Goal: Communication & Community: Ask a question

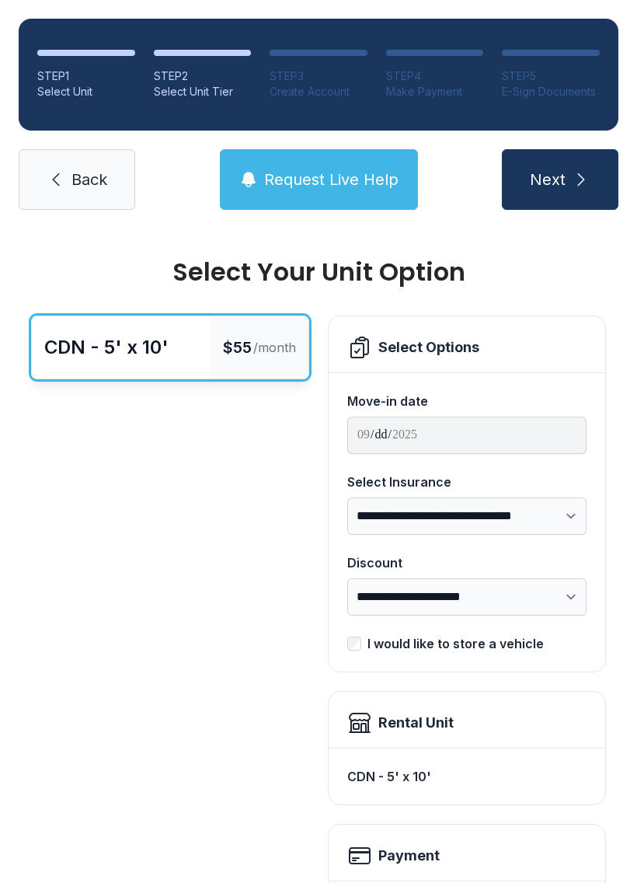
click at [63, 186] on icon at bounding box center [56, 179] width 19 height 19
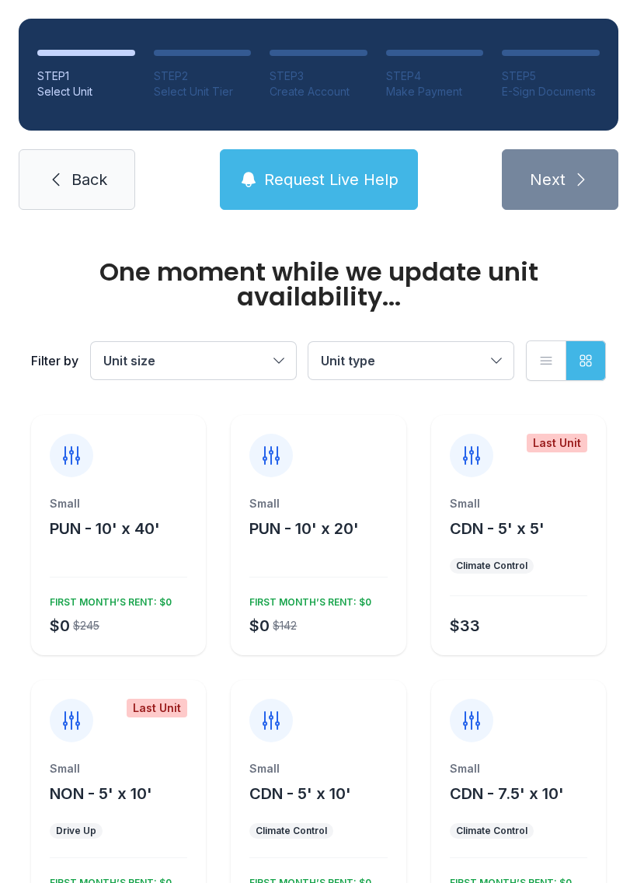
click at [74, 191] on link "Back" at bounding box center [77, 179] width 117 height 61
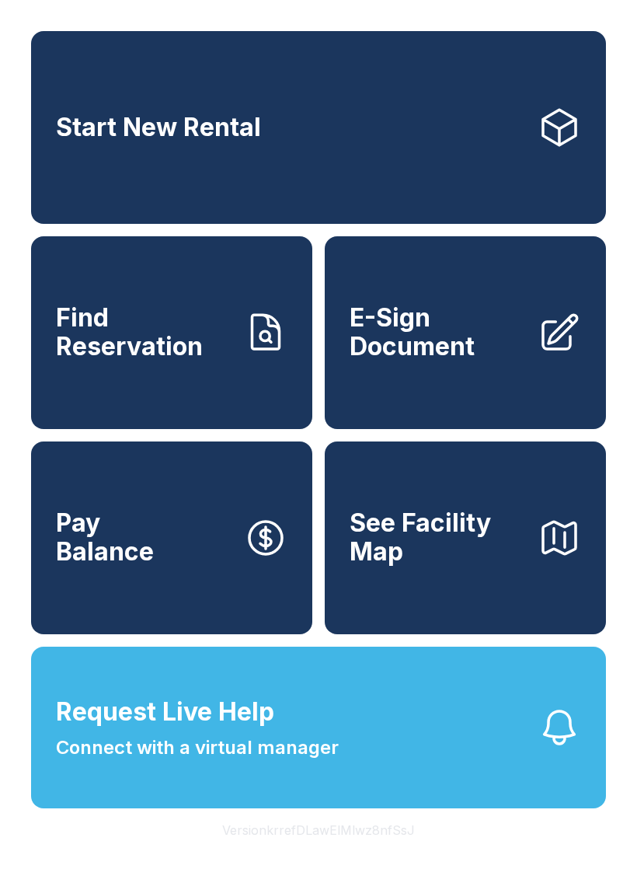
click at [193, 761] on span "Connect with a virtual manager" at bounding box center [197, 747] width 283 height 28
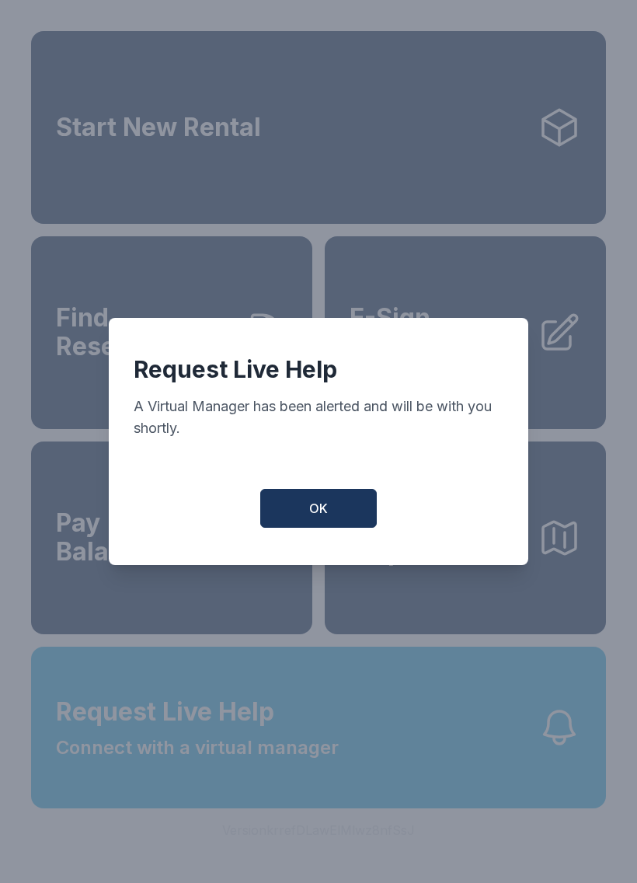
click at [321, 506] on button "OK" at bounding box center [318, 508] width 117 height 39
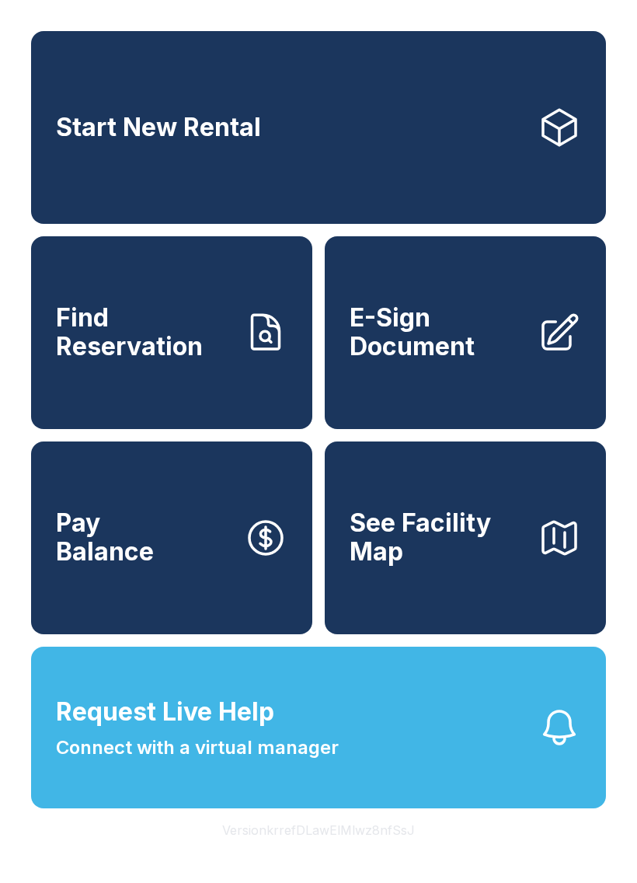
click at [169, 761] on span "Request Live Help Connect with a virtual manager" at bounding box center [197, 727] width 283 height 68
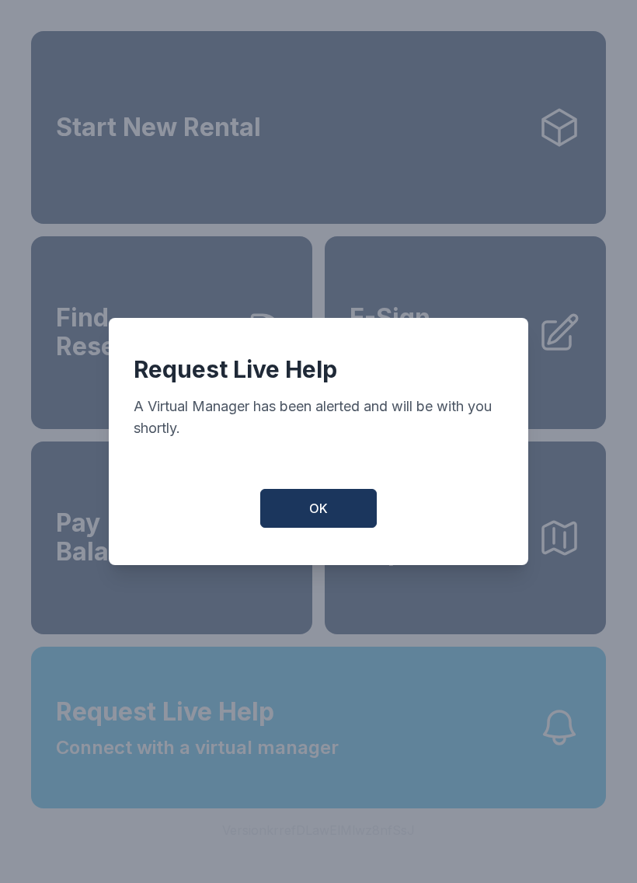
click at [302, 517] on button "OK" at bounding box center [318, 508] width 117 height 39
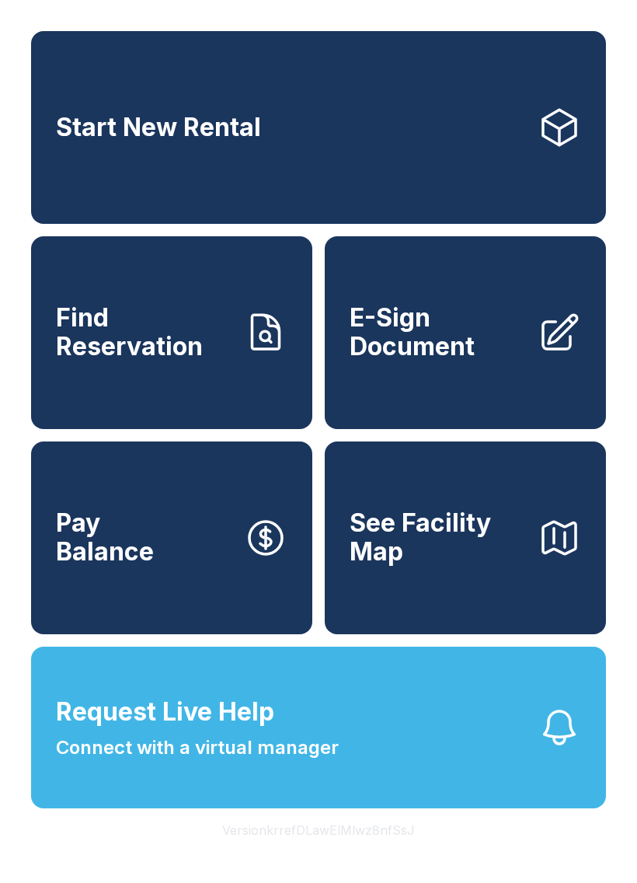
click at [467, 792] on button "Request Live Help Connect with a virtual manager" at bounding box center [318, 727] width 575 height 162
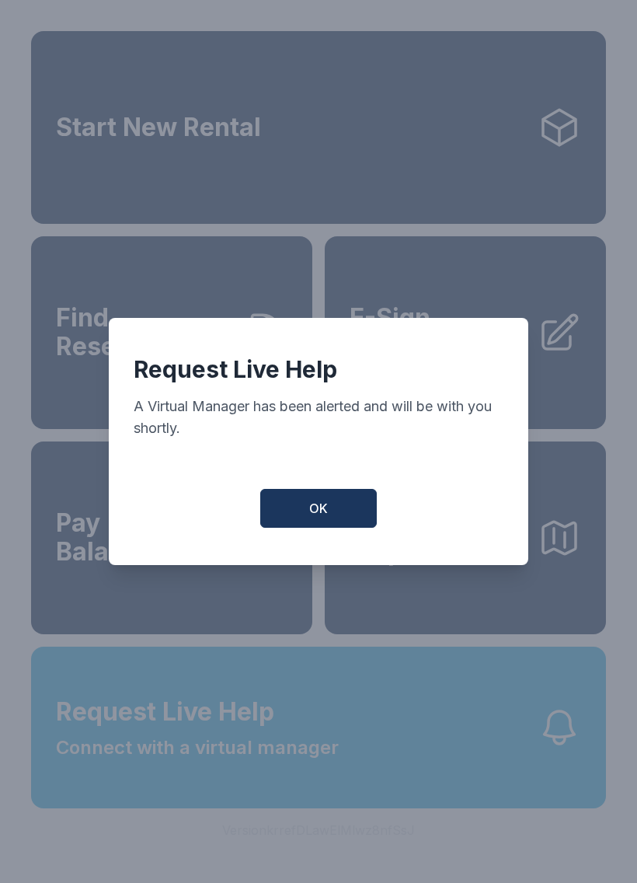
click at [338, 523] on button "OK" at bounding box center [318, 508] width 117 height 39
click at [337, 522] on button "OK" at bounding box center [318, 508] width 117 height 39
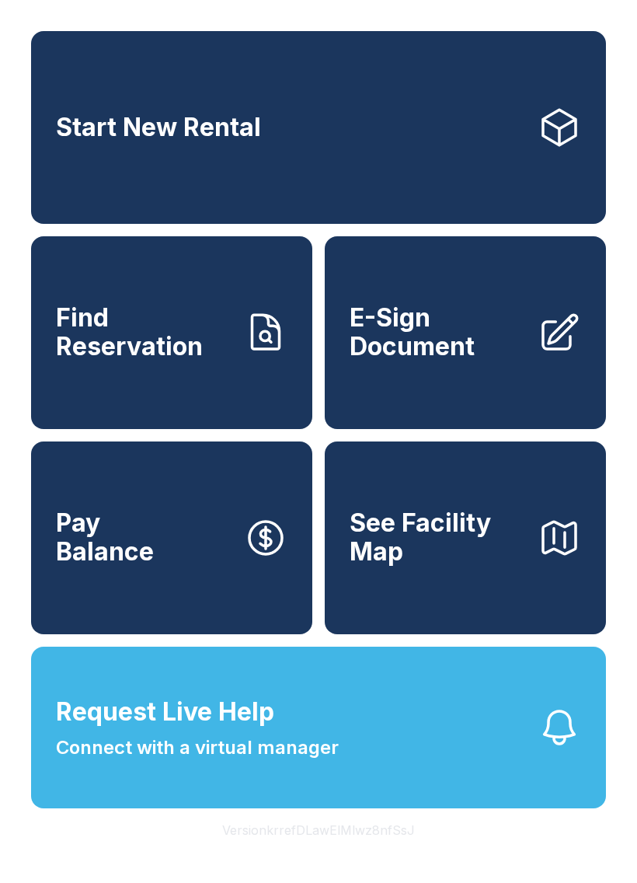
click at [346, 522] on button "See Facility Map" at bounding box center [465, 537] width 281 height 193
click at [266, 761] on span "Connect with a virtual manager" at bounding box center [197, 747] width 283 height 28
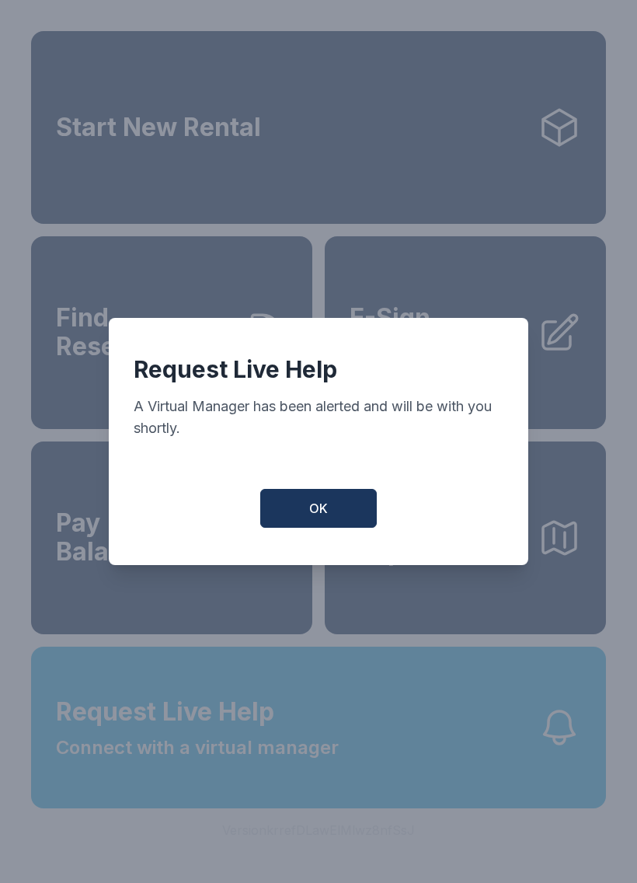
click at [335, 504] on button "OK" at bounding box center [318, 508] width 117 height 39
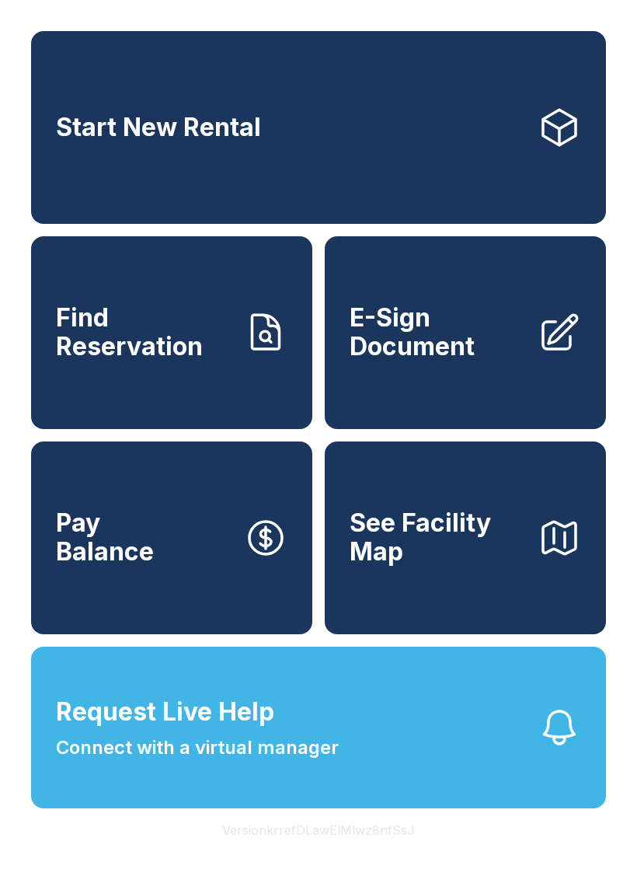
click at [294, 843] on button "Version krrefDLawElMlwz8nfSsJ" at bounding box center [319, 830] width 218 height 44
click at [344, 783] on button "Request Live Help Connect with a virtual manager" at bounding box center [318, 727] width 575 height 162
click at [350, 776] on button "Request Live Help Connect with a virtual manager" at bounding box center [318, 727] width 575 height 162
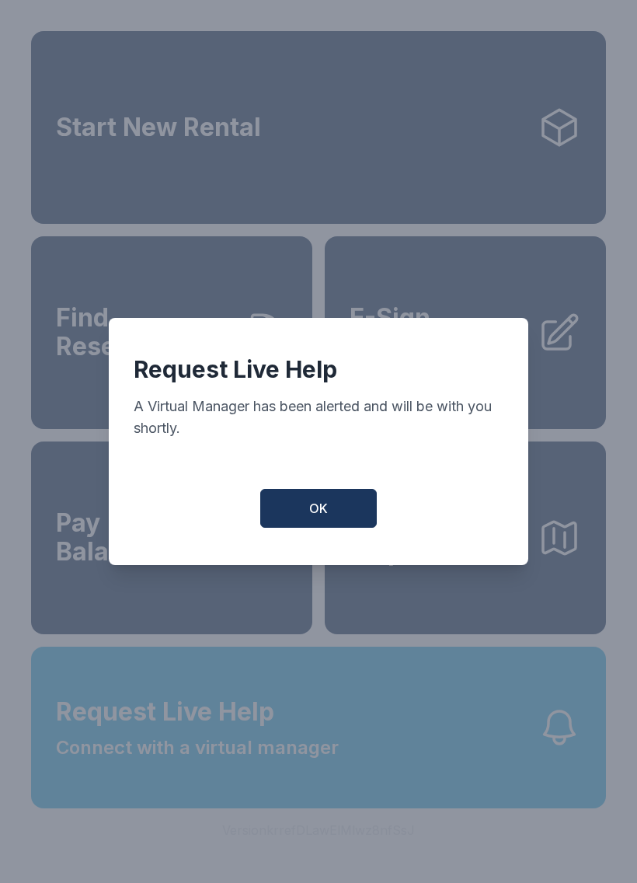
click at [348, 499] on button "OK" at bounding box center [318, 508] width 117 height 39
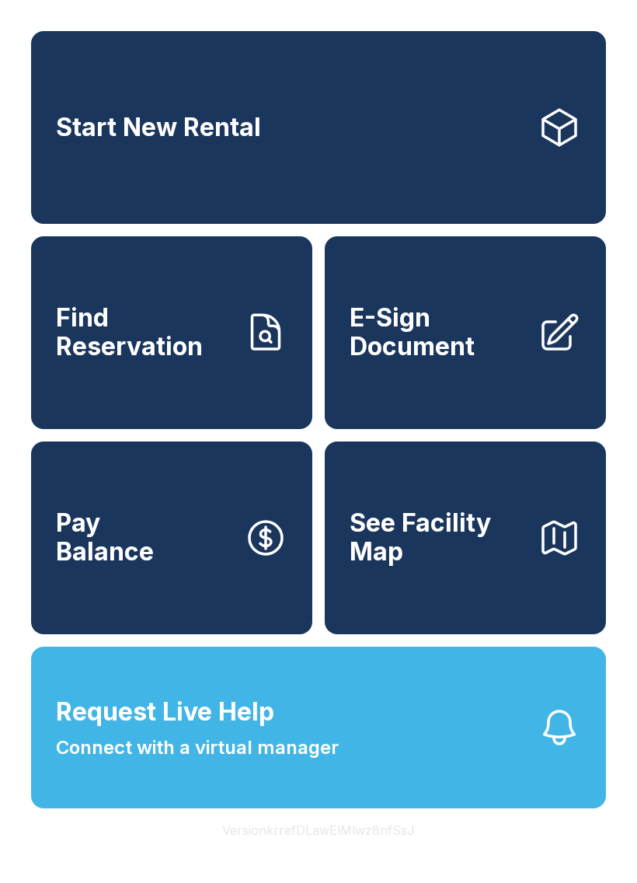
click at [301, 743] on span "Request Live Help Connect with a virtual manager" at bounding box center [197, 727] width 283 height 68
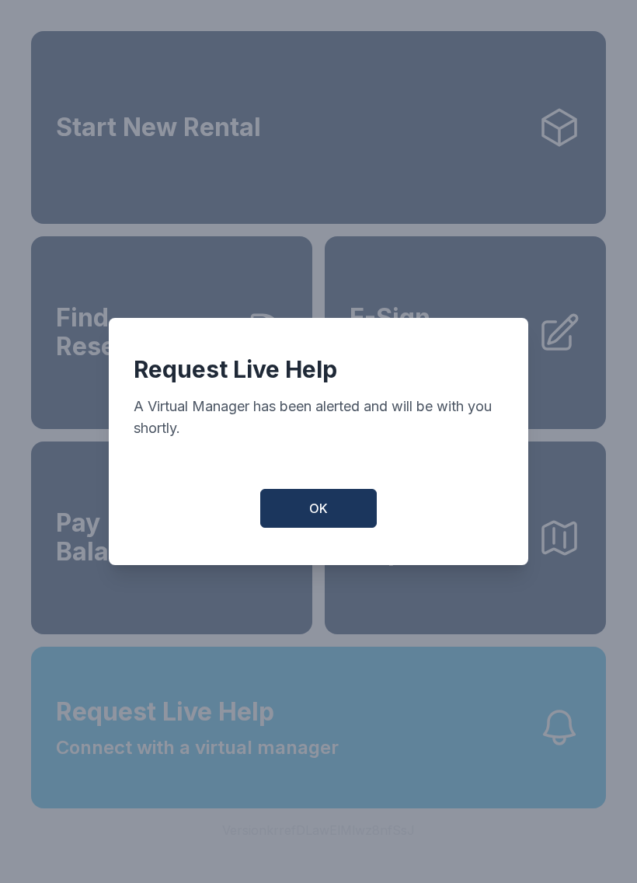
click at [329, 528] on button "OK" at bounding box center [318, 508] width 117 height 39
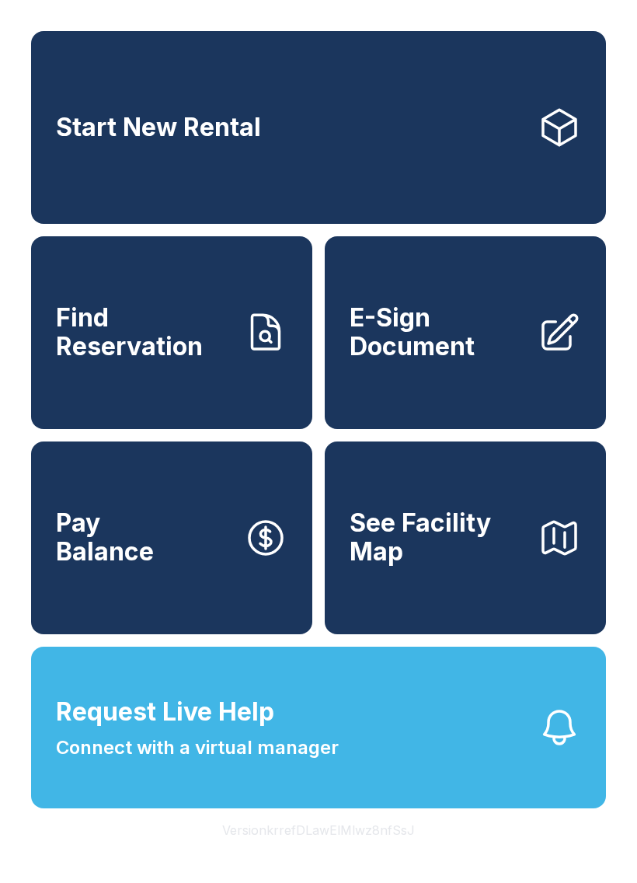
click at [239, 761] on span "Connect with a virtual manager" at bounding box center [197, 747] width 283 height 28
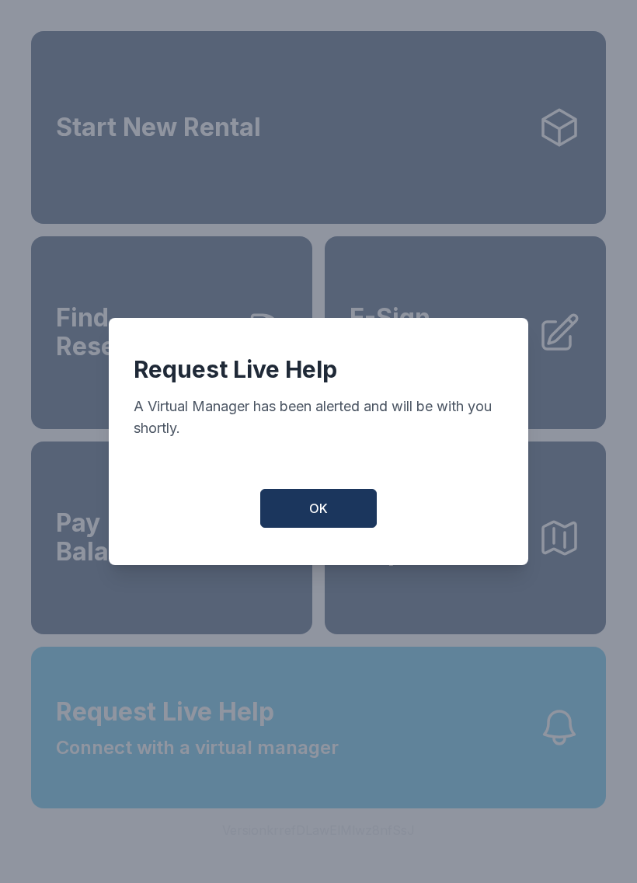
click at [342, 501] on button "OK" at bounding box center [318, 508] width 117 height 39
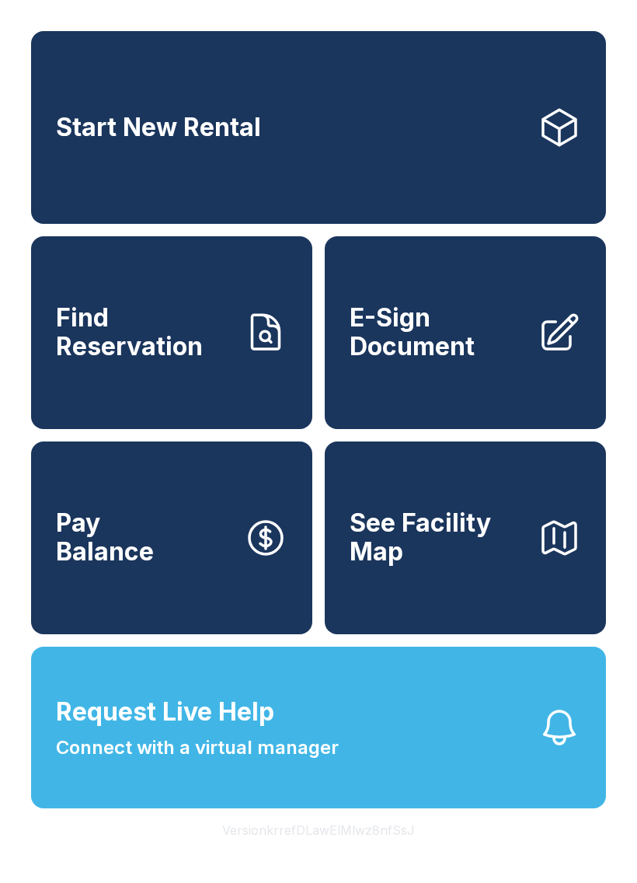
click at [152, 796] on button "Request Live Help Connect with a virtual manager" at bounding box center [318, 727] width 575 height 162
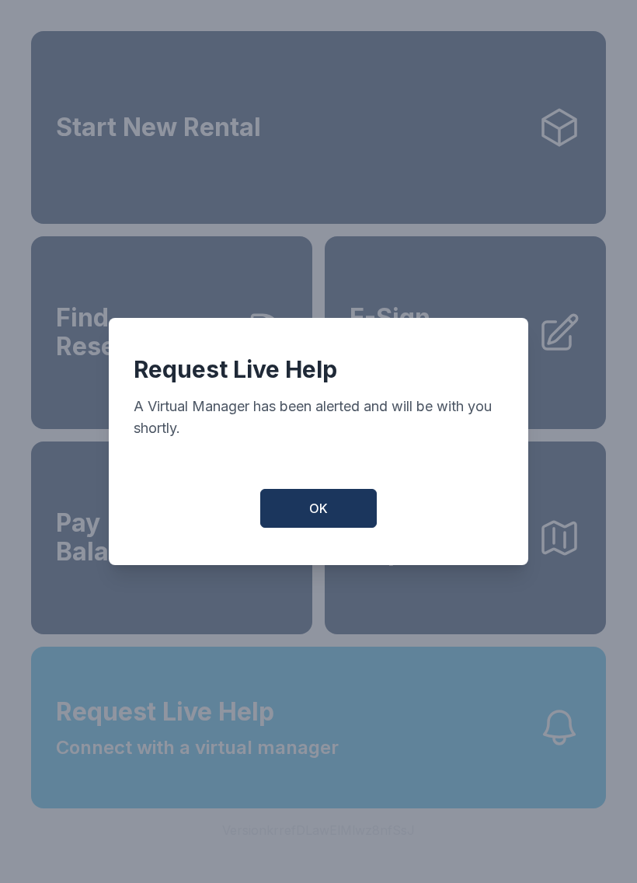
click at [305, 519] on button "OK" at bounding box center [318, 508] width 117 height 39
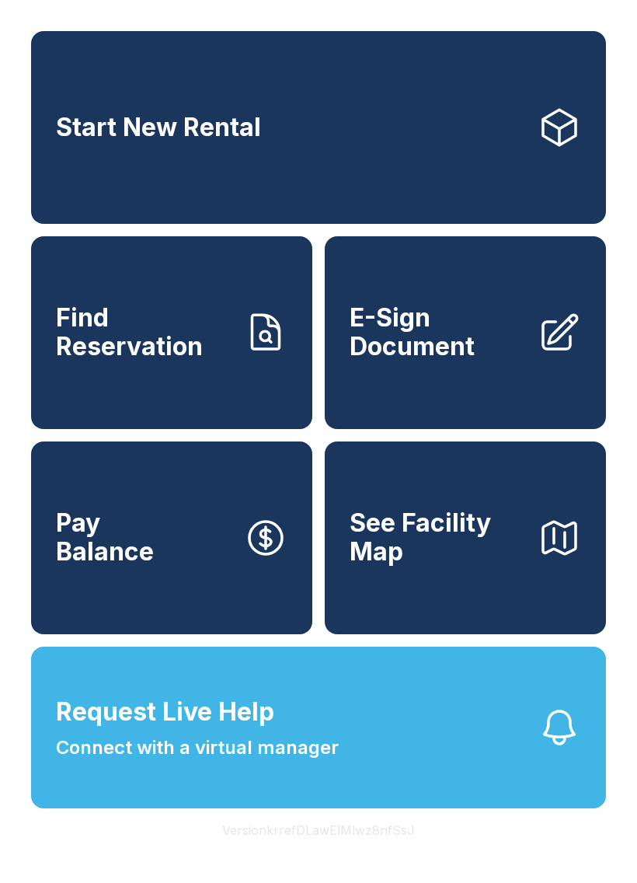
click at [319, 761] on span "Connect with a virtual manager" at bounding box center [197, 747] width 283 height 28
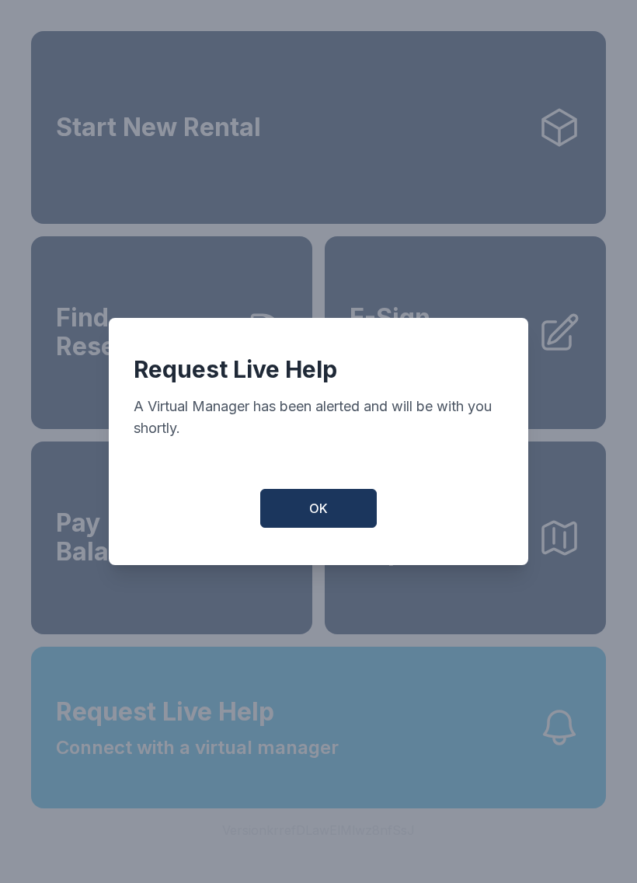
click at [312, 517] on span "OK" at bounding box center [318, 508] width 19 height 19
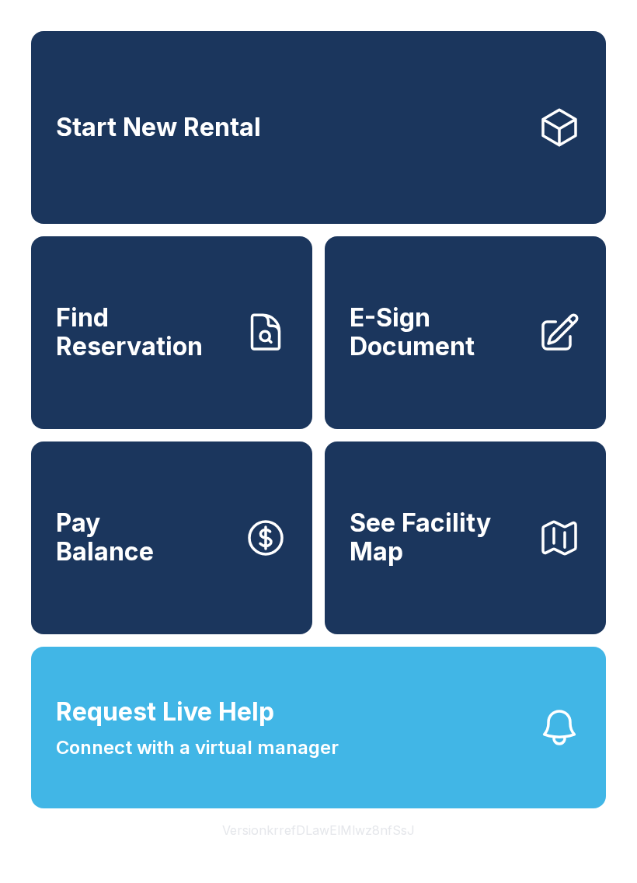
click at [330, 761] on span "Connect with a virtual manager" at bounding box center [197, 747] width 283 height 28
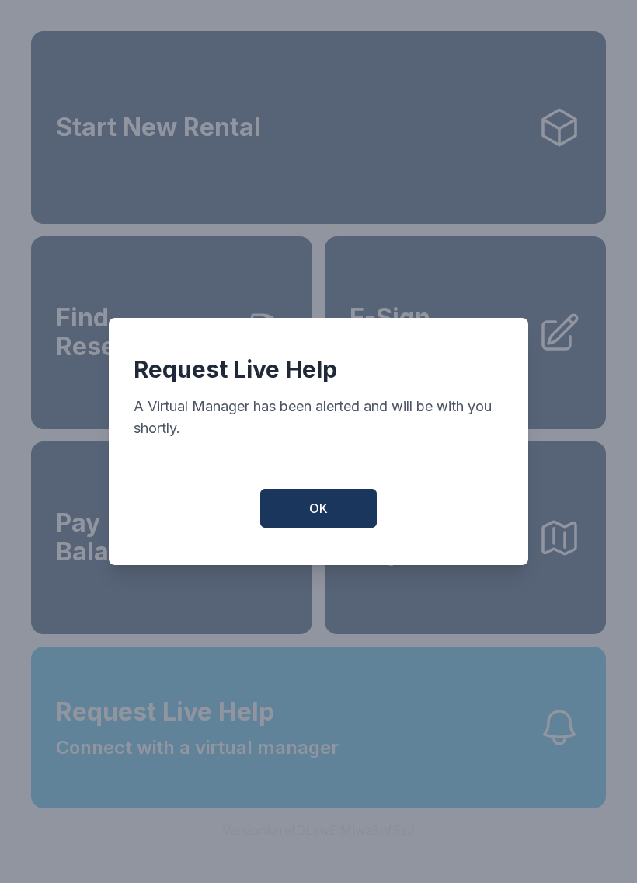
click at [343, 489] on div "Request Live Help A Virtual Manager has been alerted and will be with you short…" at bounding box center [319, 441] width 420 height 247
click at [326, 517] on span "OK" at bounding box center [318, 508] width 19 height 19
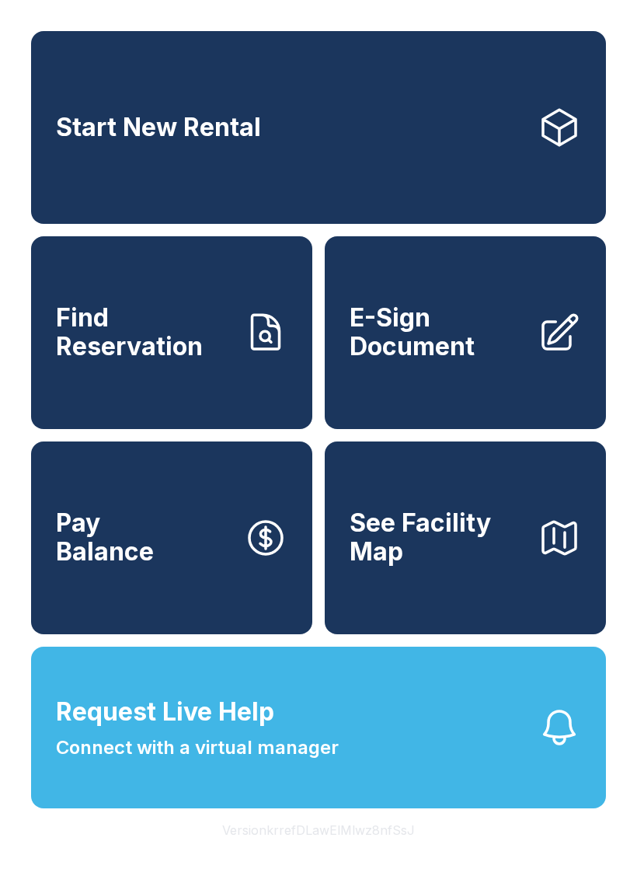
click at [281, 808] on button "Request Live Help Connect with a virtual manager" at bounding box center [318, 727] width 575 height 162
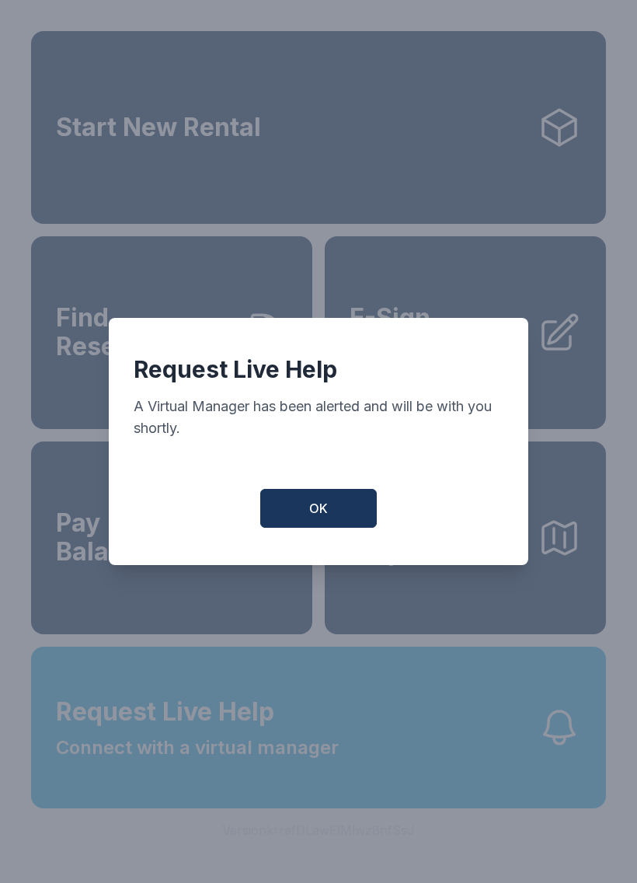
click at [357, 522] on button "OK" at bounding box center [318, 508] width 117 height 39
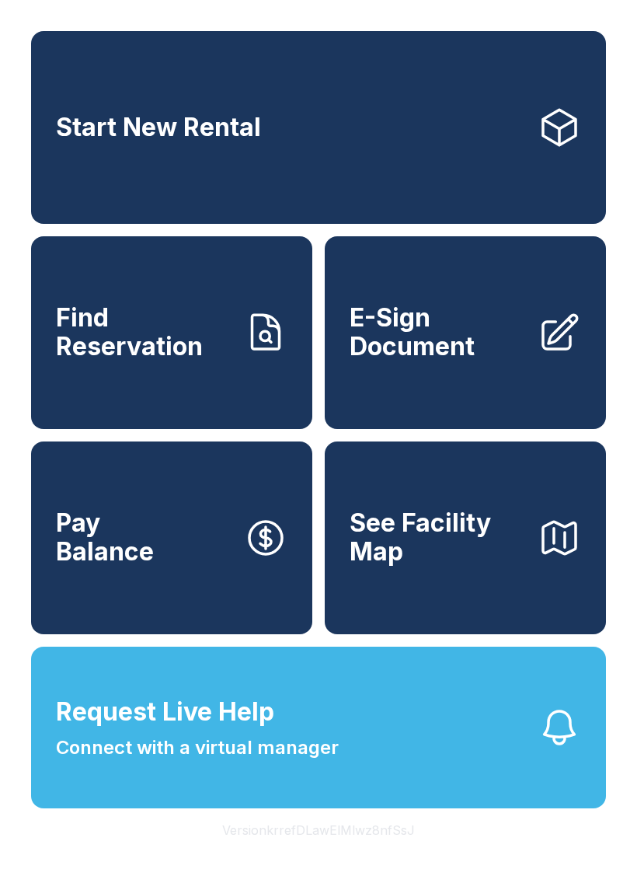
click at [292, 747] on span "Request Live Help Connect with a virtual manager" at bounding box center [197, 727] width 283 height 68
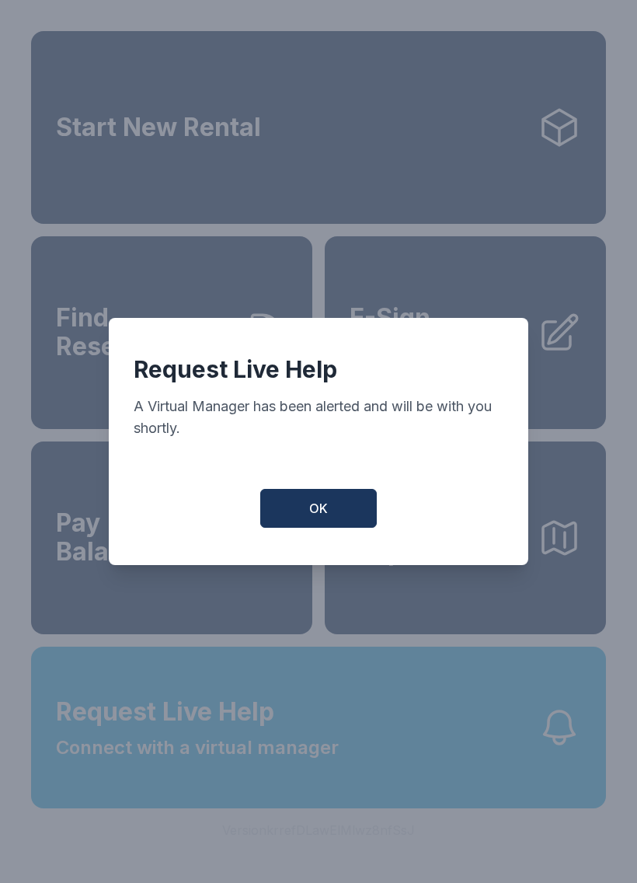
click at [345, 523] on button "OK" at bounding box center [318, 508] width 117 height 39
